Goal: Information Seeking & Learning: Learn about a topic

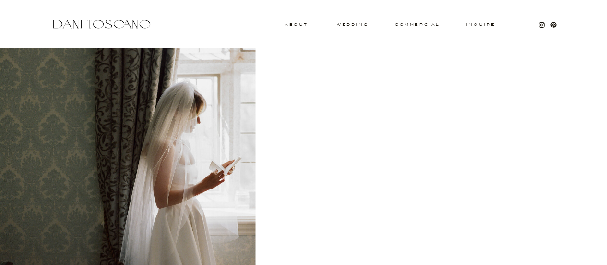
scroll to position [937, 0]
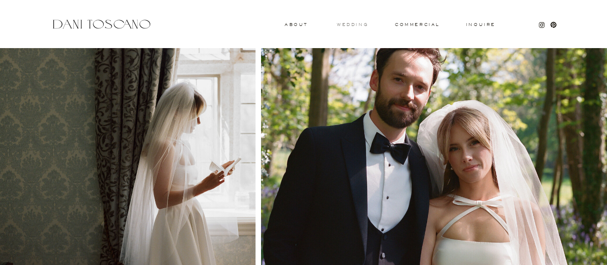
click at [351, 23] on h3 "wedding" at bounding box center [352, 24] width 31 height 3
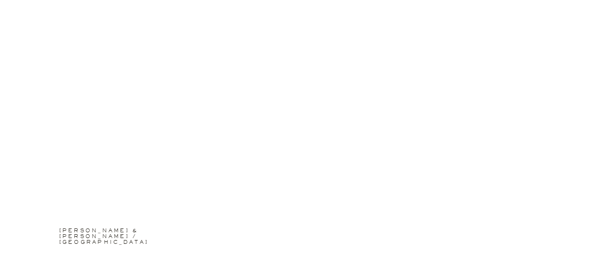
scroll to position [2586, 0]
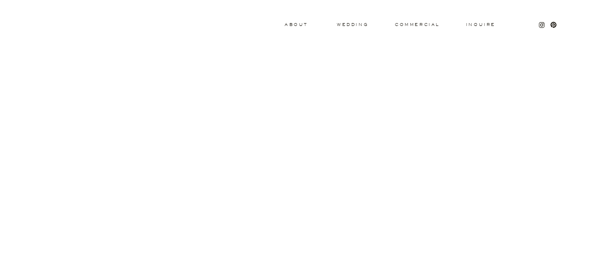
scroll to position [937, 0]
